Goal: Transaction & Acquisition: Obtain resource

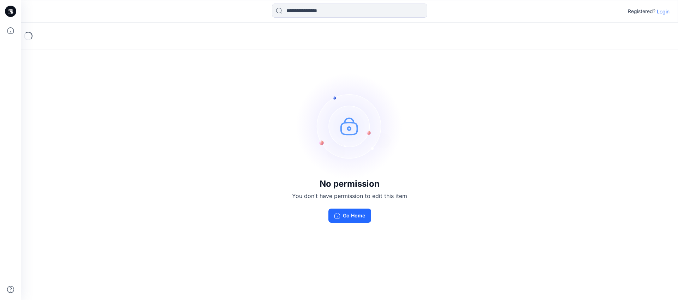
click at [663, 11] on p "Login" at bounding box center [663, 11] width 13 height 7
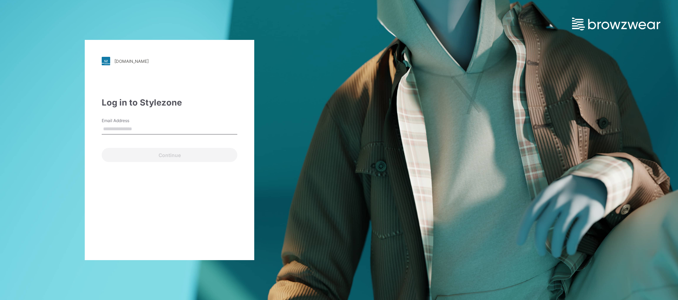
type input "**********"
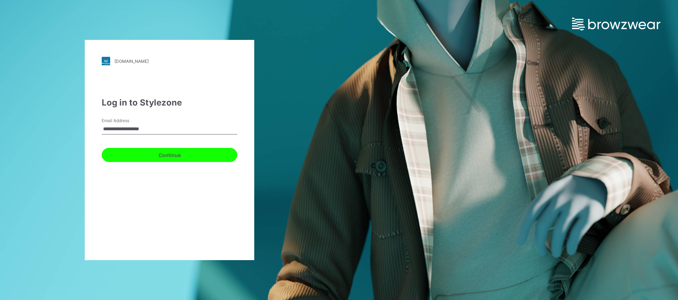
click at [165, 153] on button "Continue" at bounding box center [170, 155] width 136 height 14
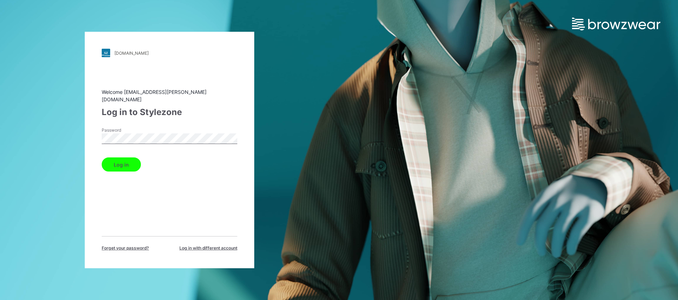
click at [121, 160] on button "Log in" at bounding box center [121, 165] width 39 height 14
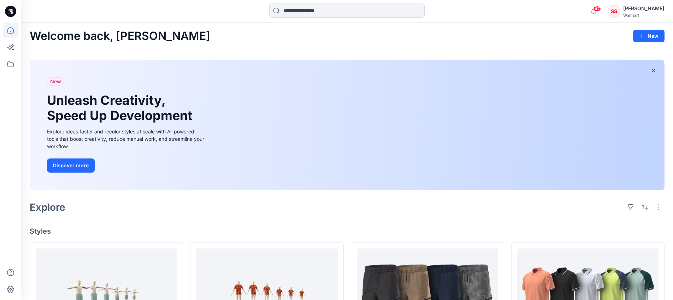
scroll to position [3, 0]
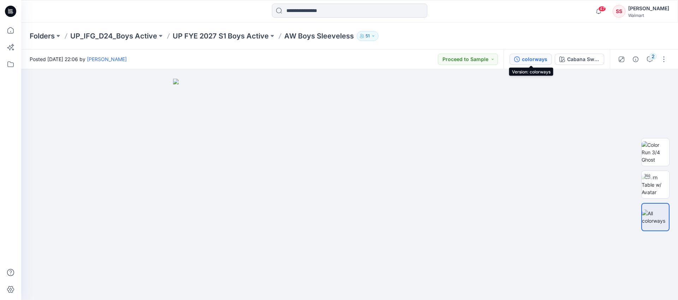
click at [525, 60] on div "colorways" at bounding box center [534, 59] width 25 height 8
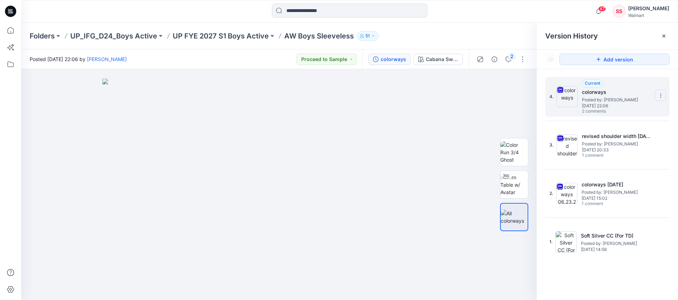
click at [661, 97] on icon at bounding box center [661, 97] width 0 height 0
click at [620, 107] on span "Download Source BW File" at bounding box center [625, 109] width 59 height 8
